Goal: Find specific page/section: Find specific page/section

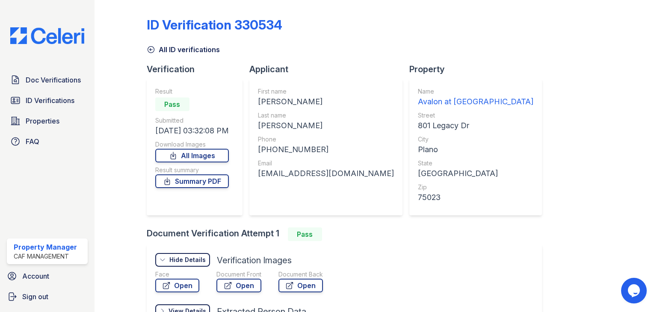
scroll to position [58, 0]
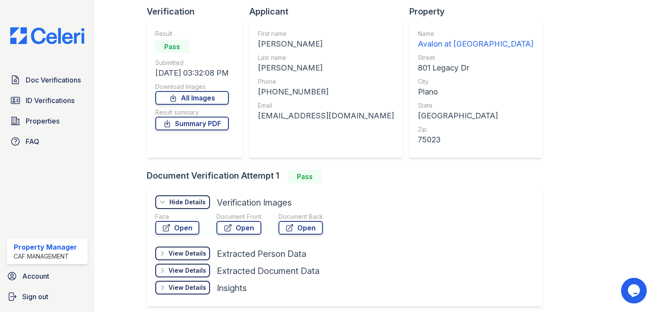
click at [69, 86] on link "Doc Verifications" at bounding box center [47, 79] width 81 height 17
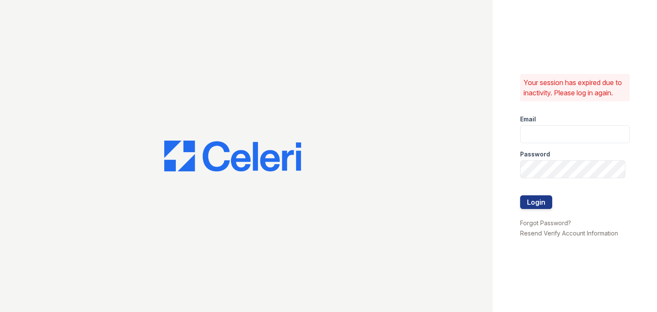
type input "[DOMAIN_NAME][EMAIL_ADDRESS][DOMAIN_NAME]"
click at [536, 198] on button "Login" at bounding box center [536, 202] width 32 height 14
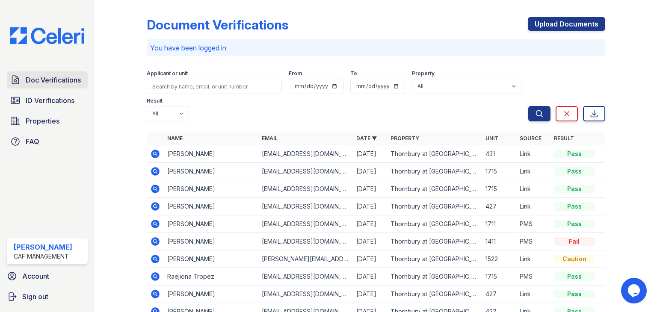
click at [57, 83] on span "Doc Verifications" at bounding box center [53, 80] width 55 height 10
